Goal: Navigation & Orientation: Find specific page/section

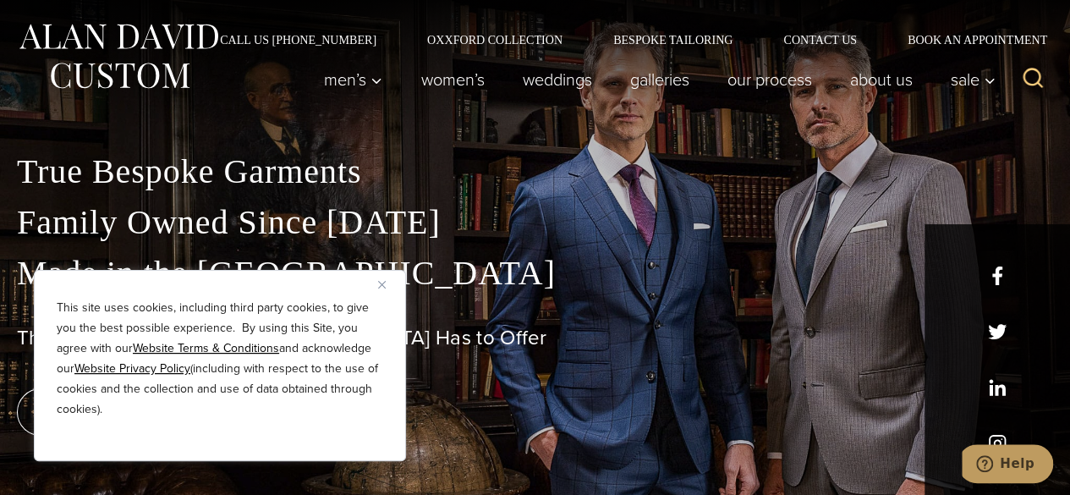
click at [381, 283] on img "Close" at bounding box center [382, 285] width 8 height 8
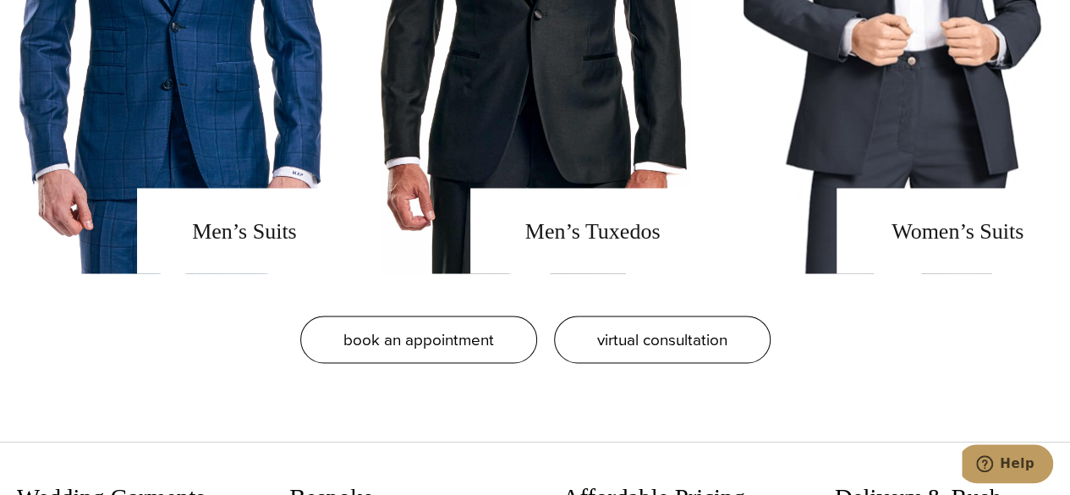
scroll to position [1395, 0]
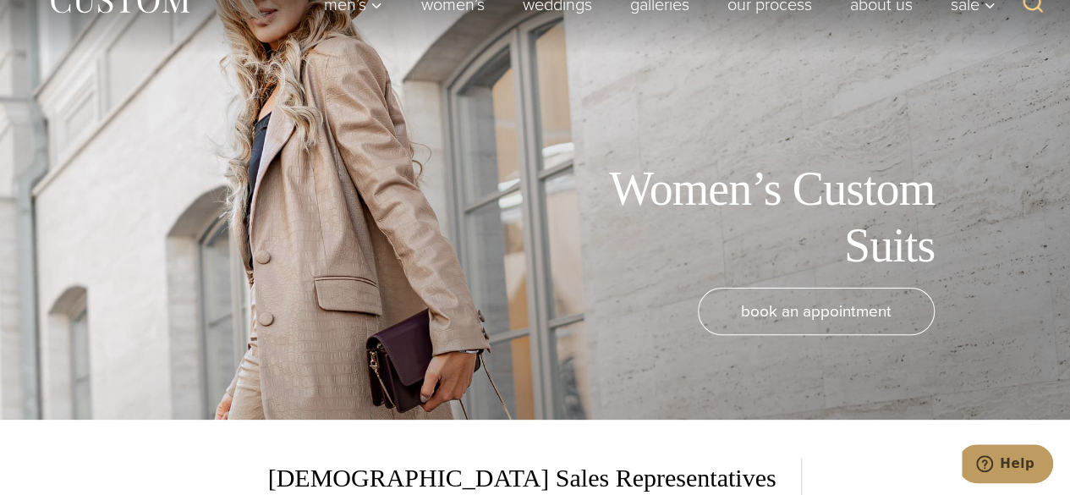
scroll to position [76, 0]
click at [890, 221] on h1 "Women’s Custom Suits" at bounding box center [744, 216] width 381 height 113
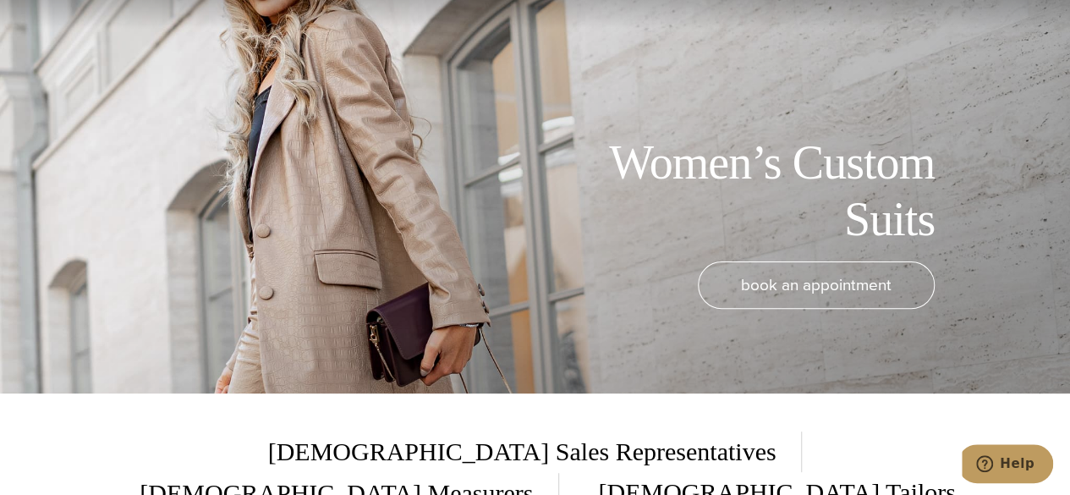
scroll to position [0, 0]
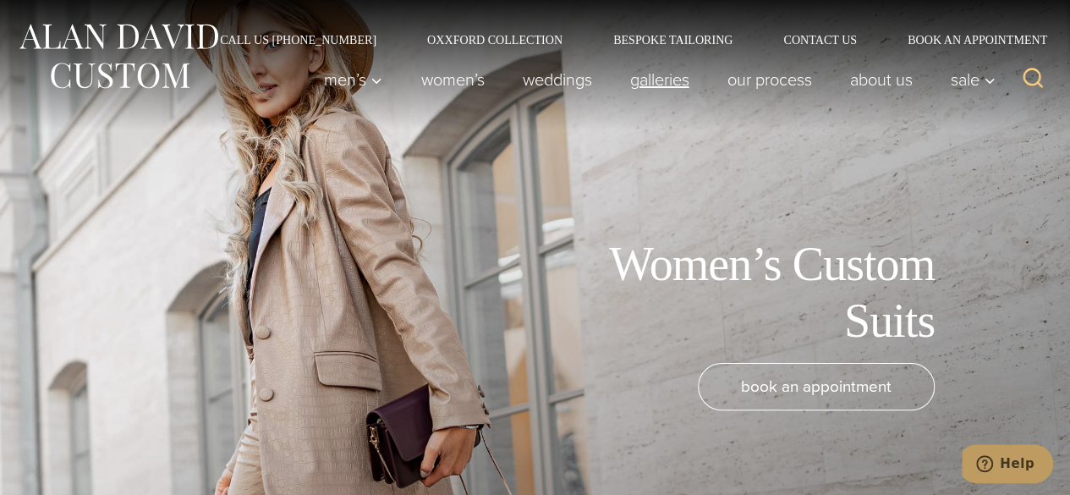
click at [658, 75] on link "Galleries" at bounding box center [659, 80] width 97 height 34
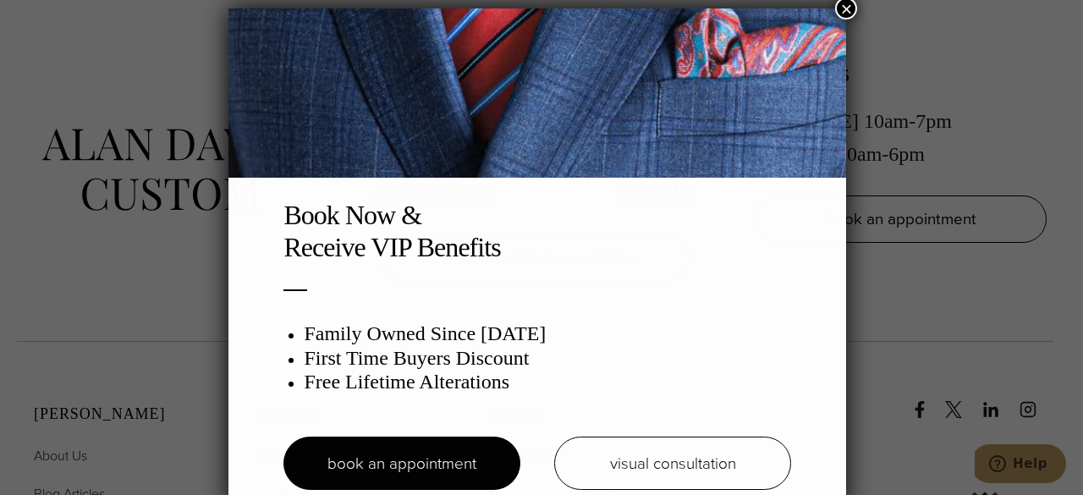
scroll to position [8, 0]
